Goal: Check status: Check status

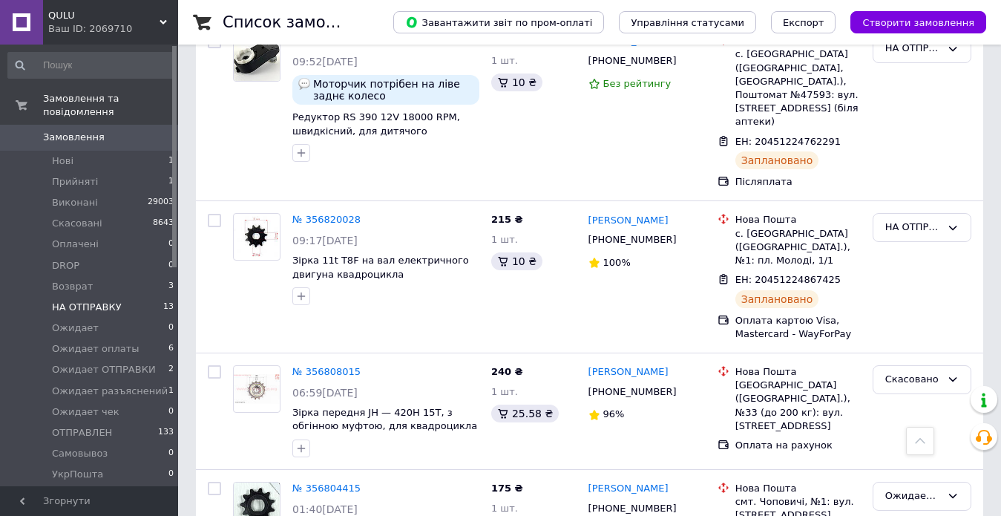
scroll to position [1949, 0]
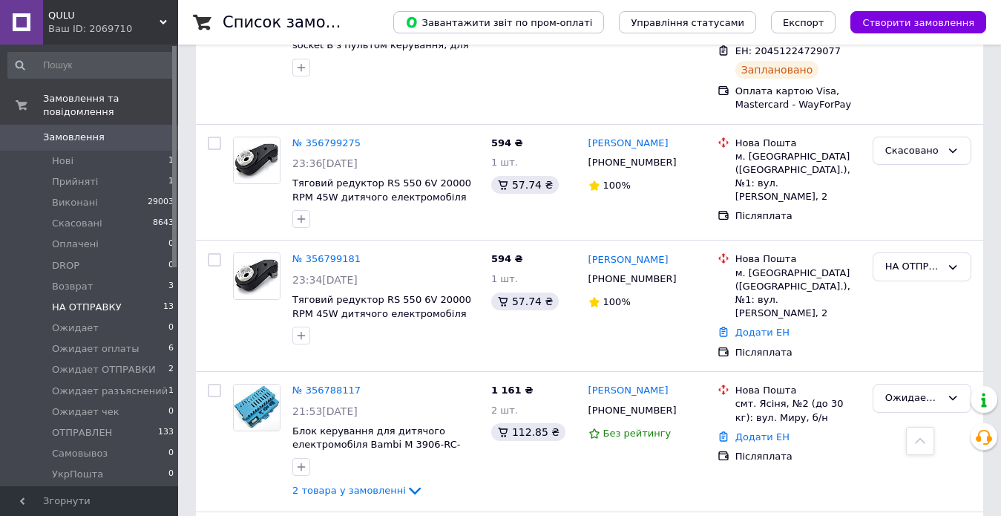
click at [70, 300] on span "НА ОТПРАВКУ" at bounding box center [87, 306] width 70 height 13
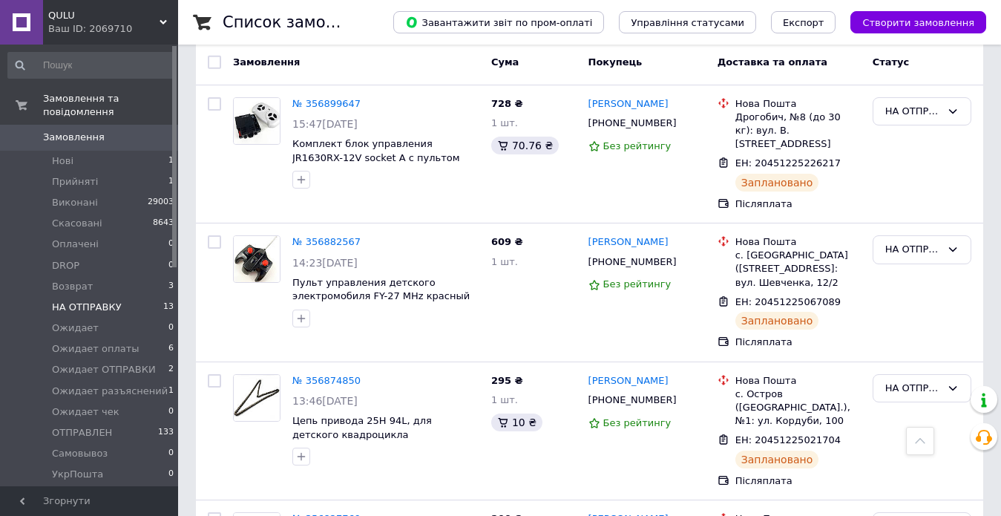
scroll to position [198, 0]
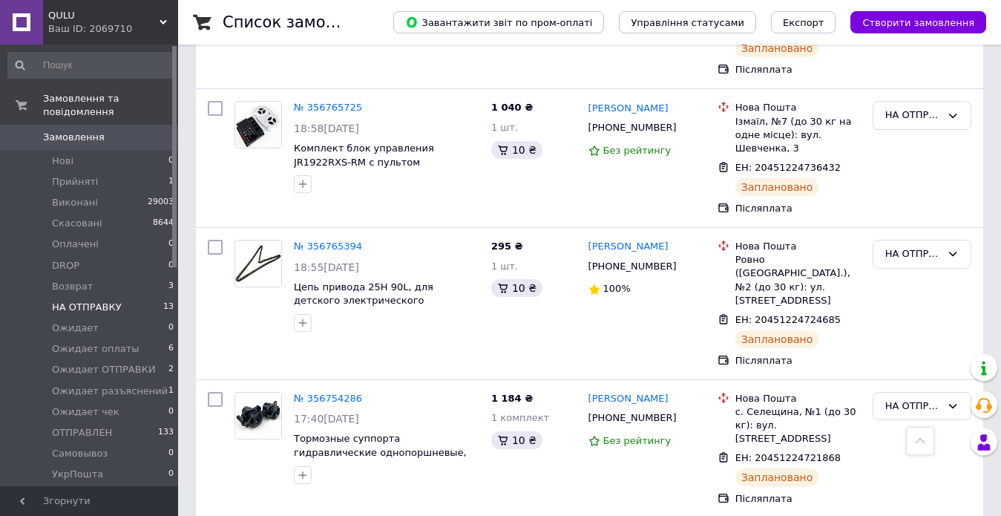
scroll to position [1605, 0]
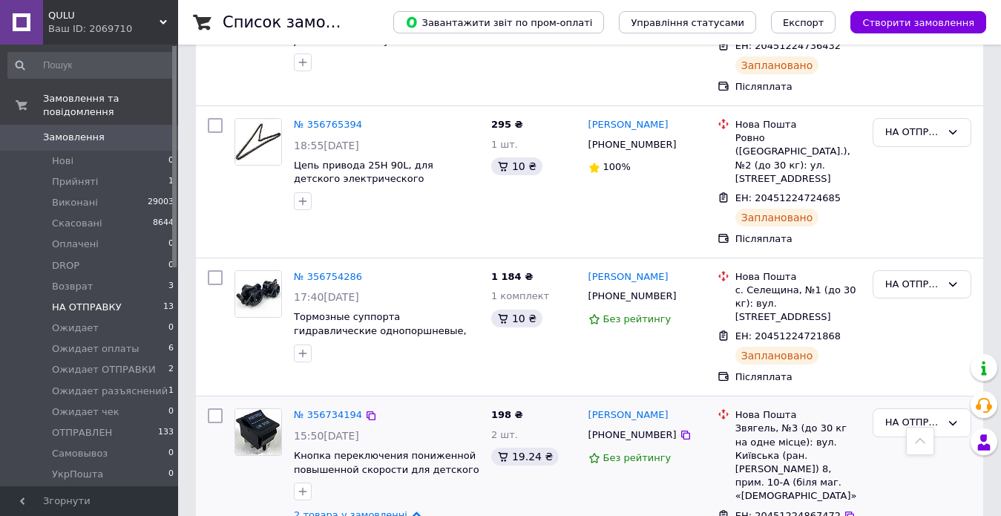
scroll to position [1725, 0]
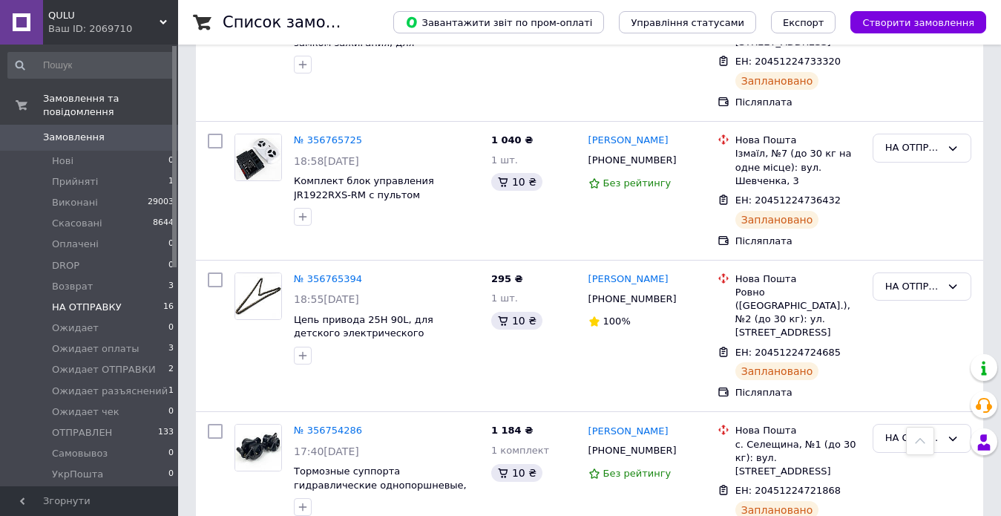
scroll to position [2007, 0]
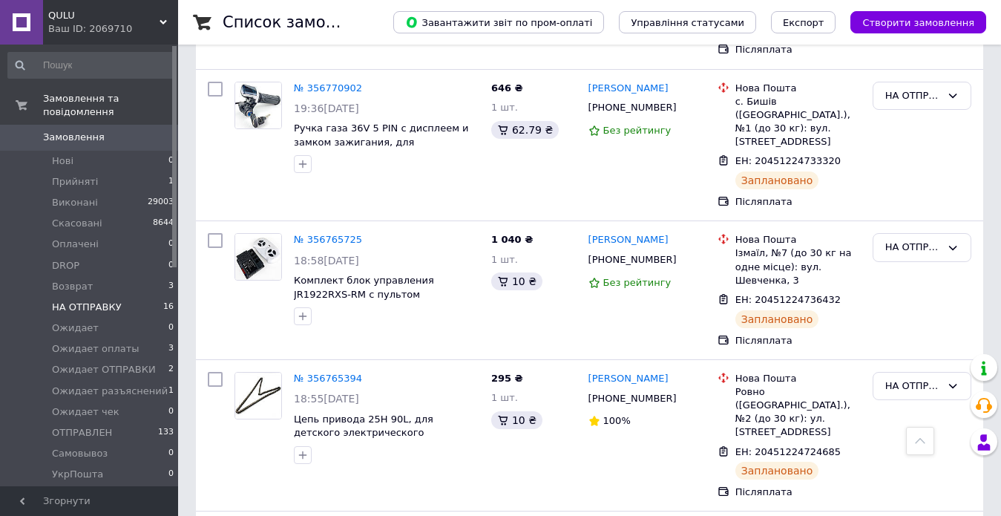
scroll to position [1929, 0]
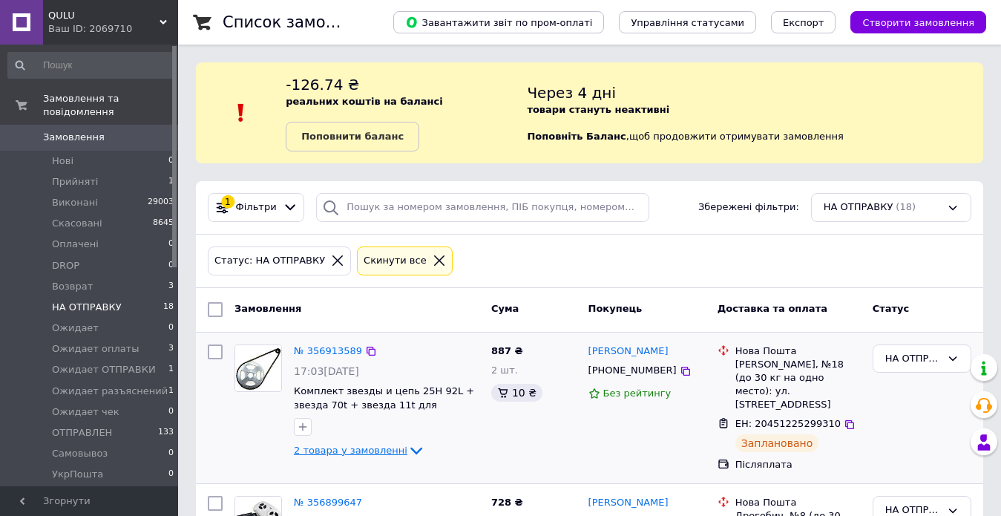
click at [334, 450] on span "2 товара у замовленні" at bounding box center [350, 449] width 113 height 11
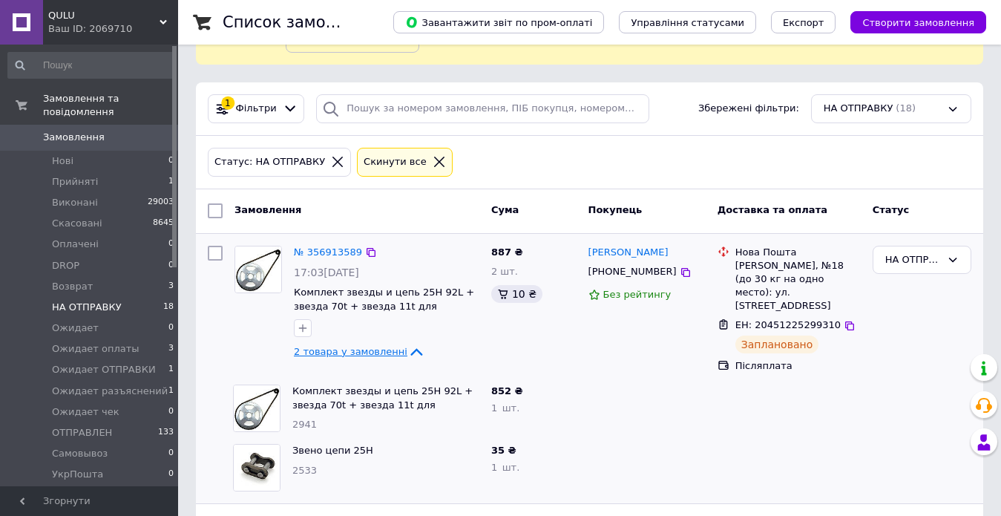
scroll to position [148, 0]
